Goal: Task Accomplishment & Management: Manage account settings

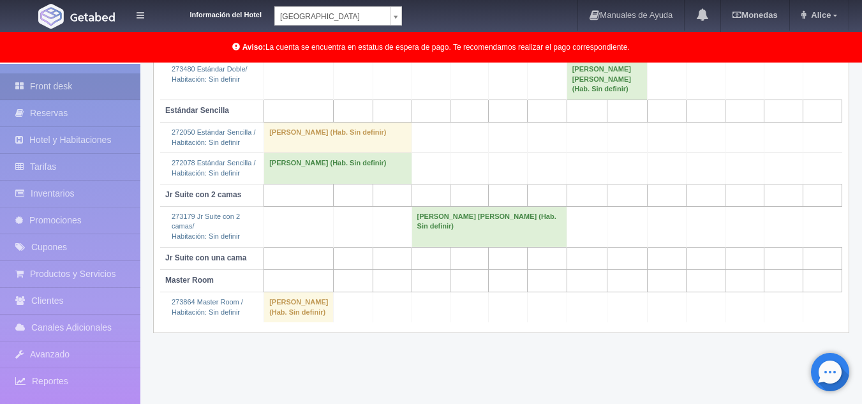
scroll to position [300, 0]
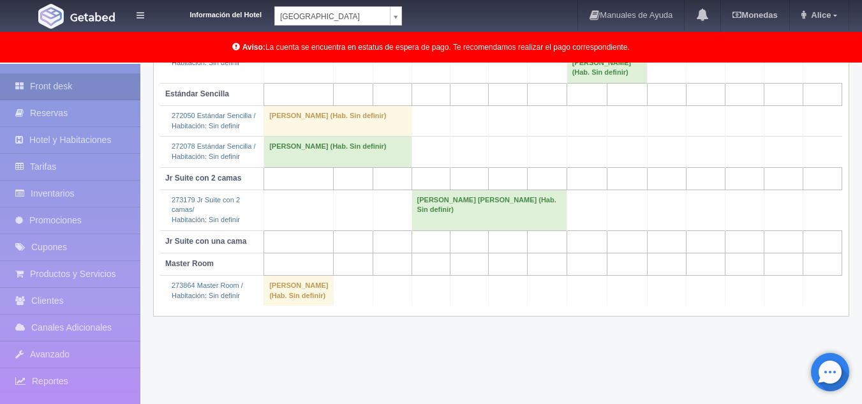
click at [389, 15] on body "Información del Hotel Hotel Plaza Campeche Hotel Plaza Campeche Hotel Plaza Col…" at bounding box center [431, 83] width 862 height 640
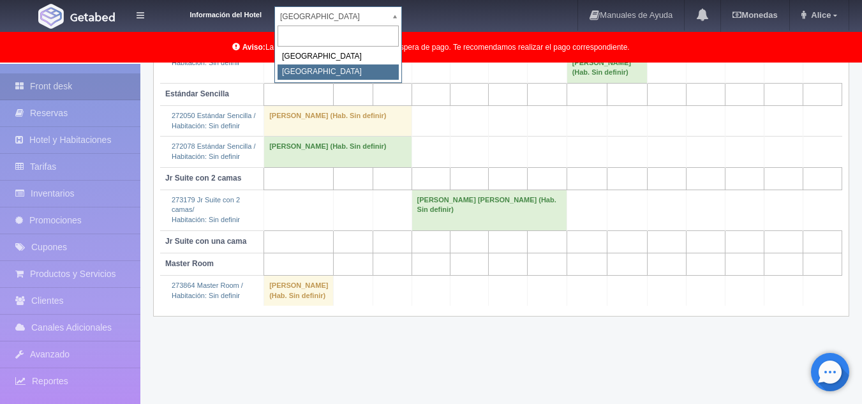
select select "375"
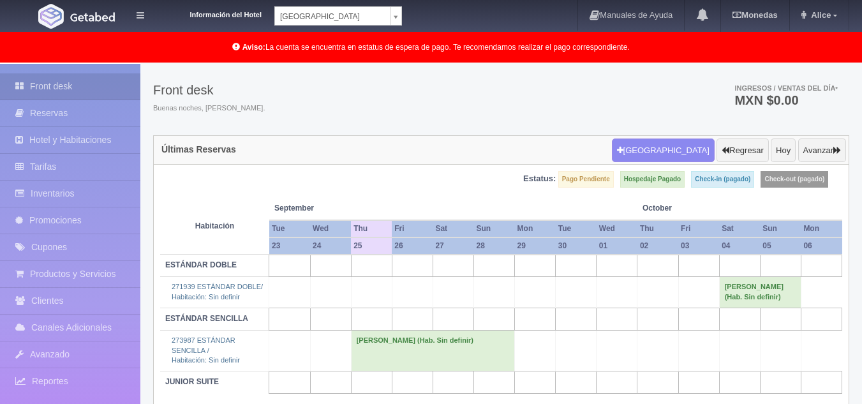
scroll to position [65, 0]
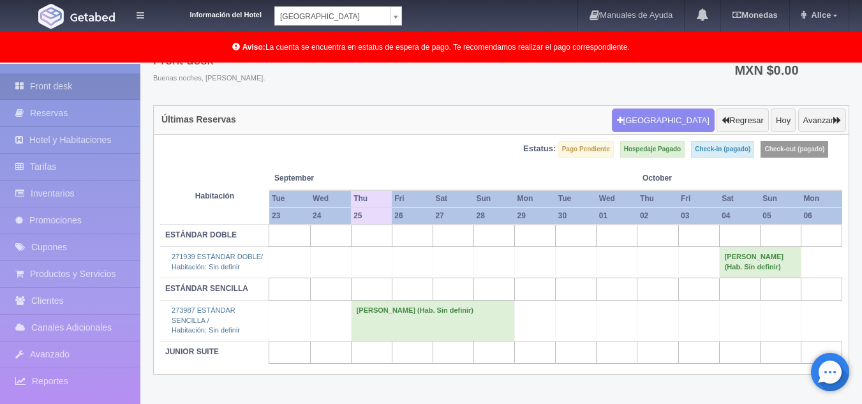
click at [395, 3] on div "Información del Hotel Hotel Plaza Colonial Hotel Plaza Campeche Hotel Plaza Col…" at bounding box center [280, 13] width 242 height 26
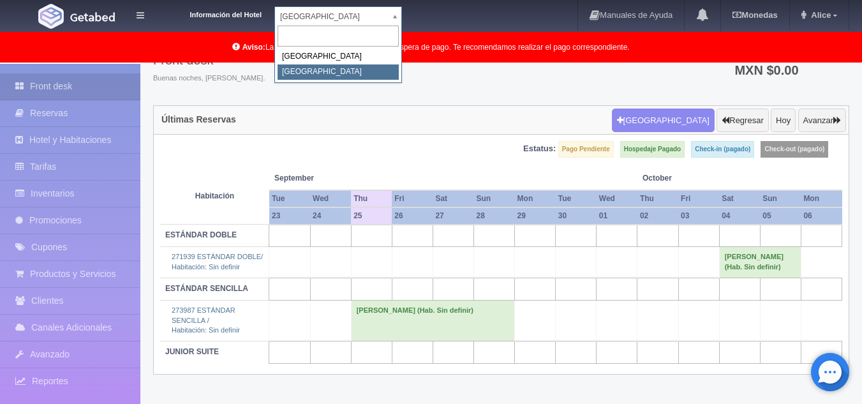
click at [395, 12] on body "Información del Hotel Hotel Plaza Colonial Hotel Plaza Campeche Hotel Plaza Col…" at bounding box center [431, 201] width 862 height 405
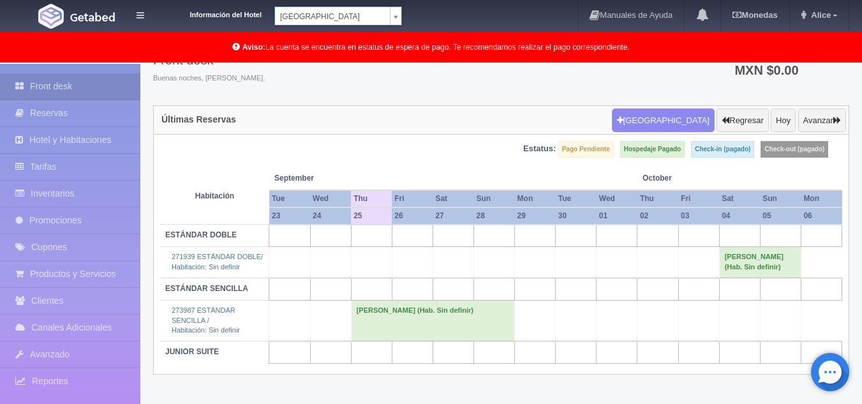
drag, startPoint x: 263, startPoint y: 58, endPoint x: 335, endPoint y: 36, distance: 75.5
click at [290, 54] on body "Información del Hotel Hotel Plaza Colonial Hotel Plaza Campeche Hotel Plaza Col…" at bounding box center [431, 201] width 862 height 405
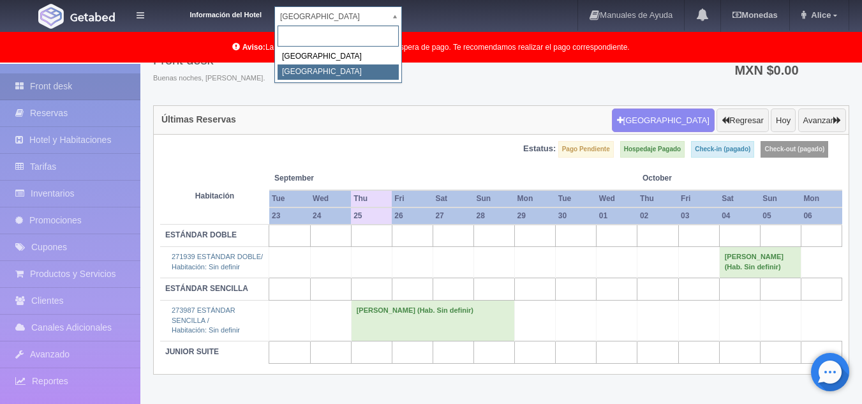
drag, startPoint x: 390, startPoint y: 17, endPoint x: 369, endPoint y: 36, distance: 29.4
click at [390, 17] on body "Información del Hotel Hotel Plaza Colonial Hotel Plaza Campeche Hotel Plaza Col…" at bounding box center [431, 201] width 862 height 405
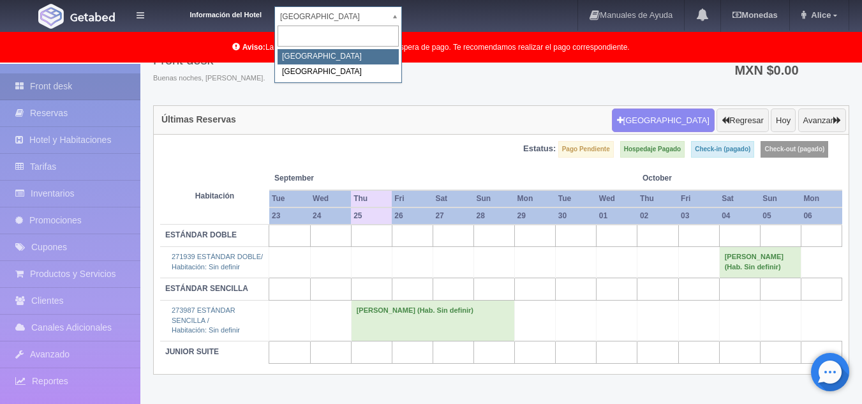
select select "342"
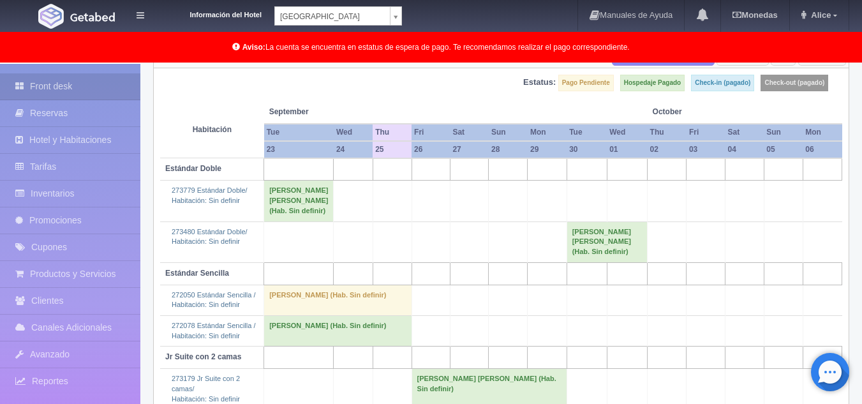
scroll to position [109, 0]
